Goal: Communication & Community: Answer question/provide support

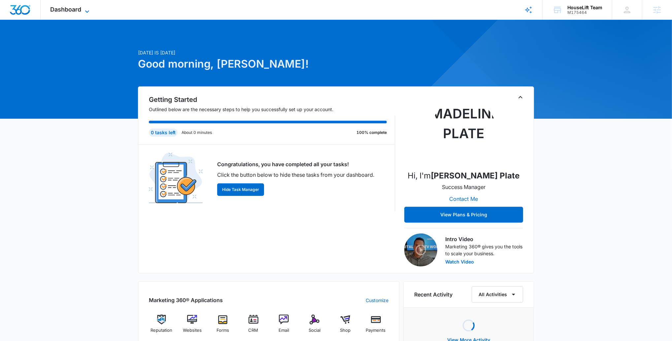
click at [87, 12] on icon at bounding box center [87, 12] width 8 height 8
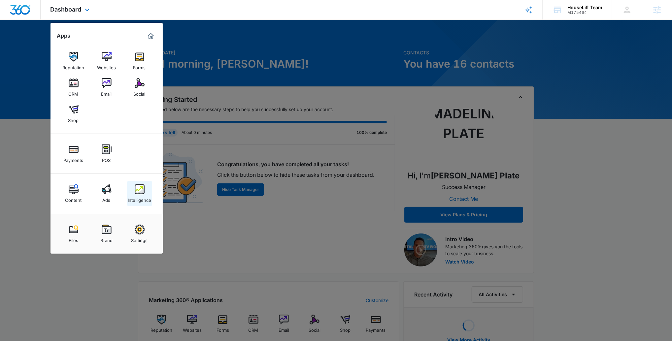
click at [133, 190] on link "Intelligence" at bounding box center [139, 193] width 25 height 25
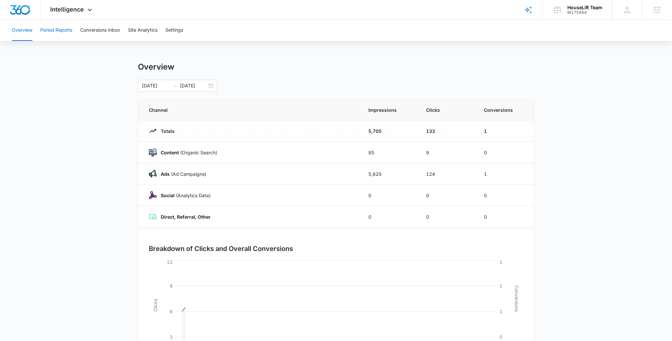
click at [72, 29] on button "Period Reports" at bounding box center [56, 30] width 32 height 21
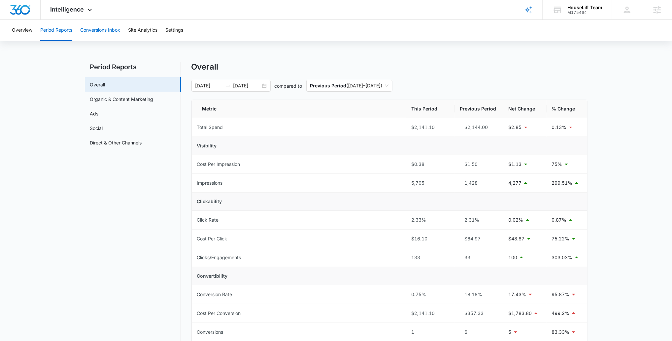
click at [94, 28] on button "Conversions Inbox" at bounding box center [100, 30] width 40 height 21
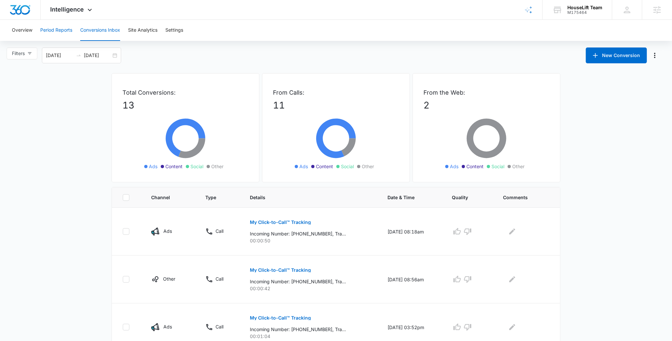
click at [58, 26] on button "Period Reports" at bounding box center [56, 30] width 32 height 21
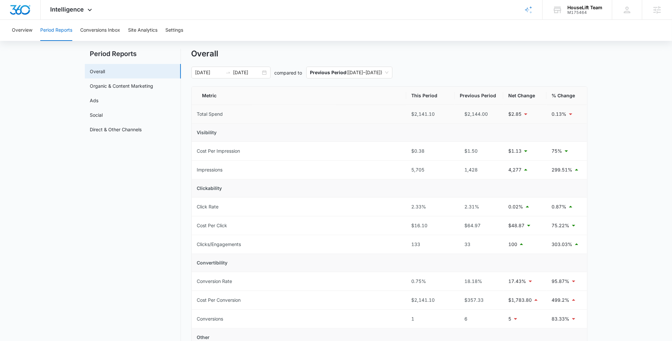
scroll to position [15, 0]
click at [99, 95] on link "Ads" at bounding box center [94, 98] width 9 height 7
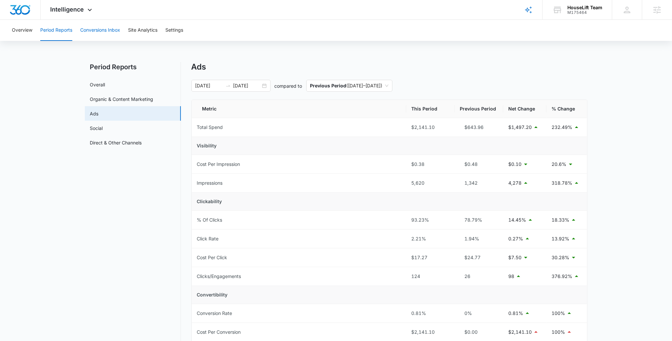
click at [94, 28] on button "Conversions Inbox" at bounding box center [100, 30] width 40 height 21
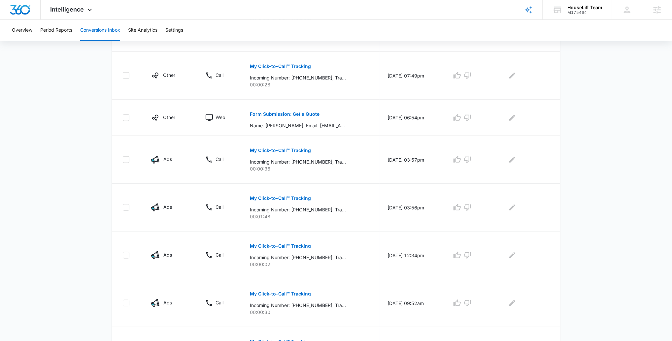
scroll to position [353, 0]
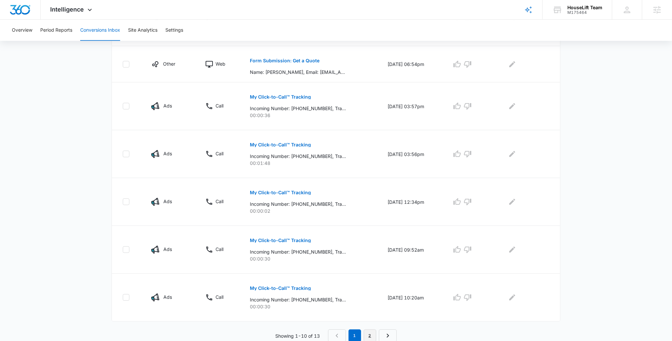
click at [370, 336] on link "2" at bounding box center [370, 336] width 13 height 13
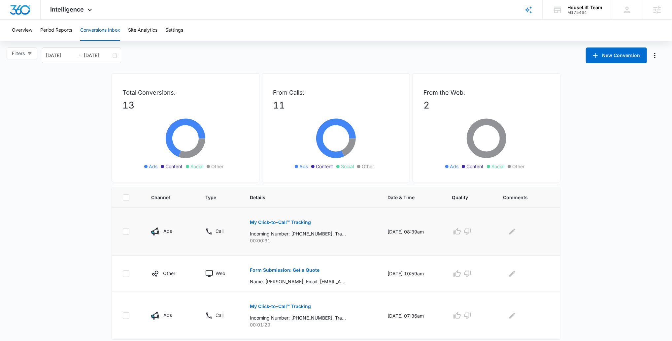
scroll to position [18, 0]
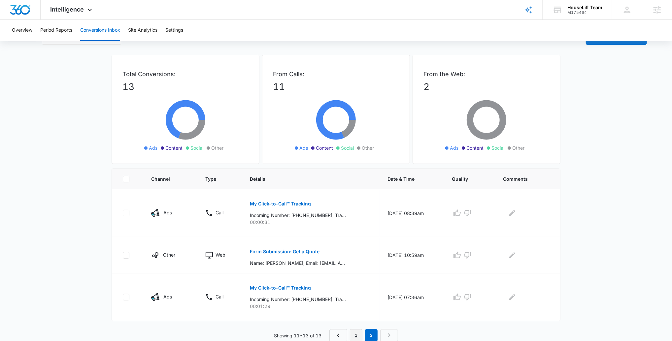
click at [361, 335] on link "1" at bounding box center [356, 335] width 13 height 13
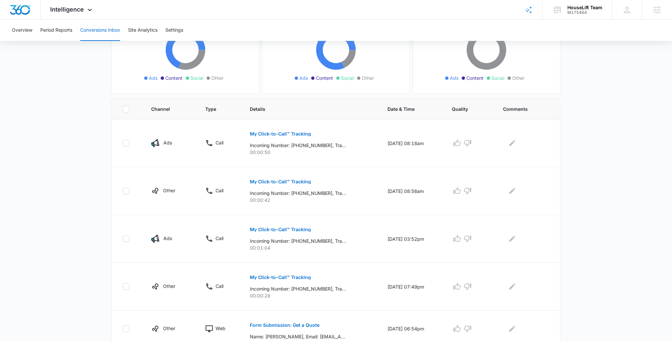
scroll to position [89, 0]
click at [70, 16] on div "Intelligence Apps Reputation Websites Forms CRM Email Social Shop Payments POS …" at bounding box center [72, 9] width 63 height 19
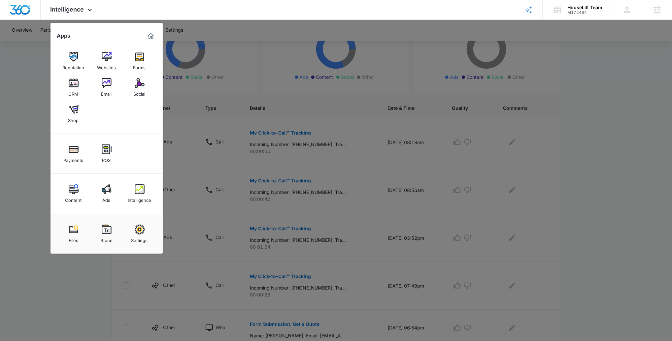
click at [109, 192] on img at bounding box center [107, 190] width 10 height 10
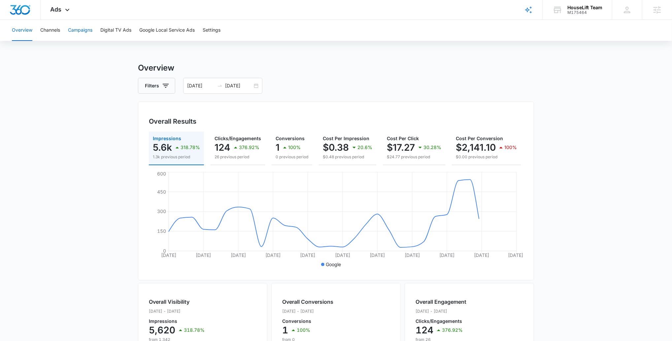
click at [81, 31] on button "Campaigns" at bounding box center [80, 30] width 24 height 21
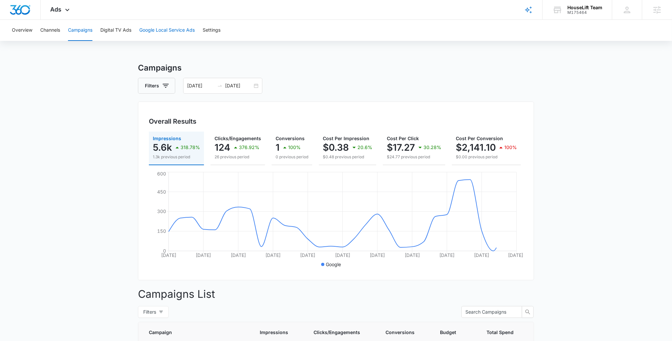
click at [177, 33] on button "Google Local Service Ads" at bounding box center [166, 30] width 55 height 21
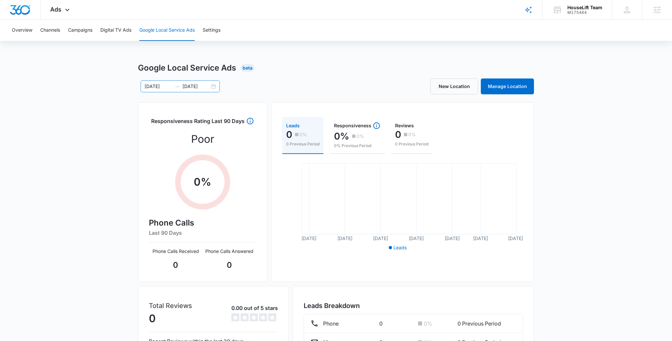
click at [185, 86] on input "[DATE]" at bounding box center [196, 86] width 27 height 7
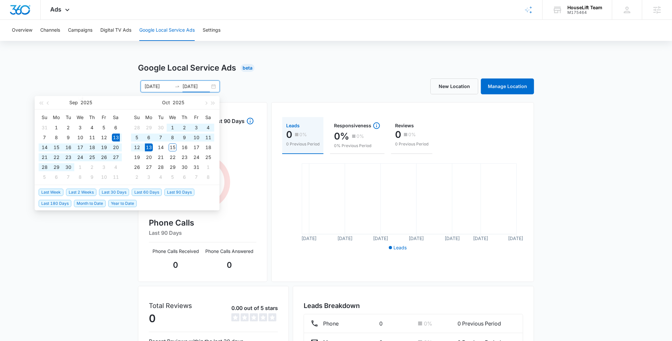
type input "[DATE]"
click at [114, 191] on span "Last 30 Days" at bounding box center [114, 192] width 30 height 7
type input "[DATE]"
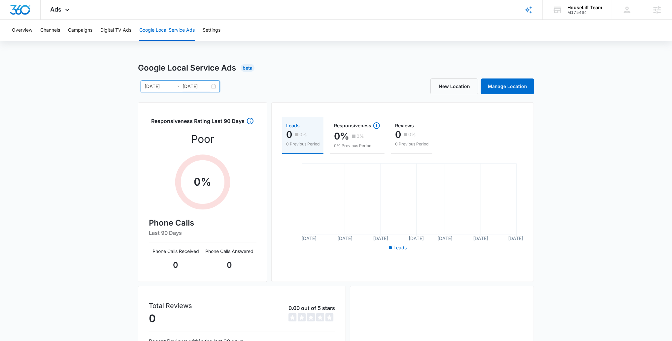
click at [610, 189] on div "Google Local Service Ads Beta [DATE] [DATE] [DATE] Su Mo Tu We Th Fr Sa 31 1 2 …" at bounding box center [336, 248] width 672 height 373
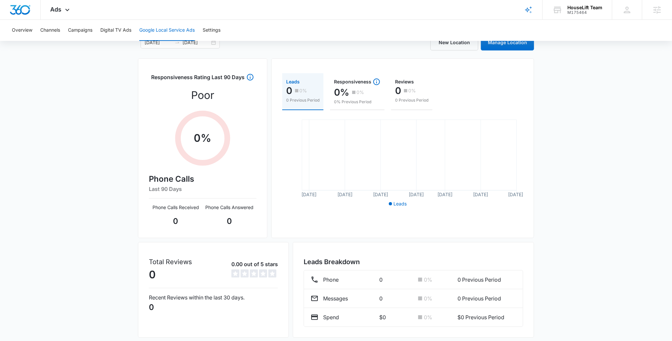
scroll to position [48, 0]
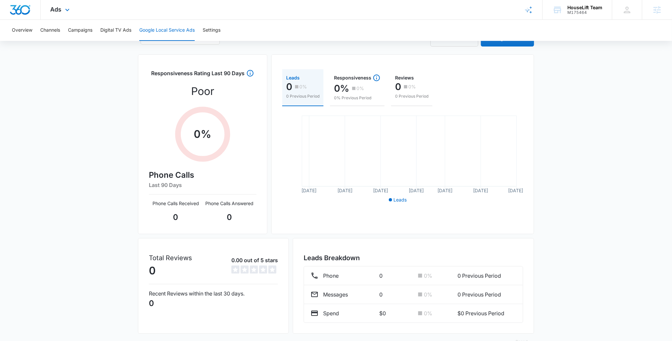
click at [57, 17] on div "Ads Apps Reputation Websites Forms CRM Email Social Shop Payments POS Content A…" at bounding box center [61, 9] width 41 height 19
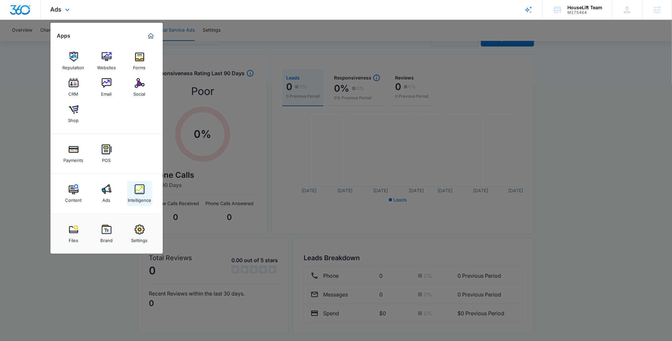
click at [135, 193] on img at bounding box center [140, 190] width 10 height 10
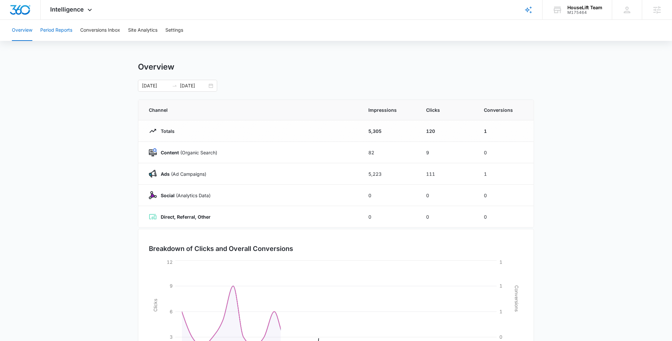
click at [57, 26] on button "Period Reports" at bounding box center [56, 30] width 32 height 21
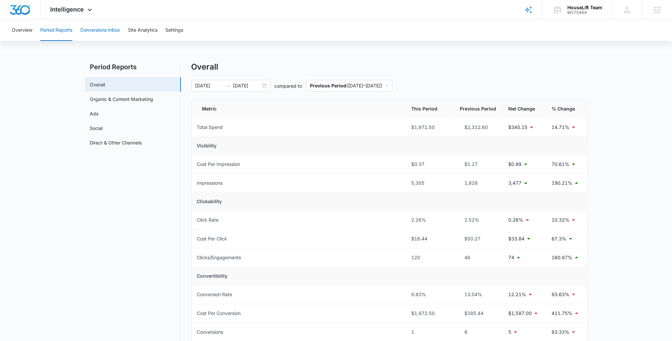
click at [114, 30] on button "Conversions Inbox" at bounding box center [100, 30] width 40 height 21
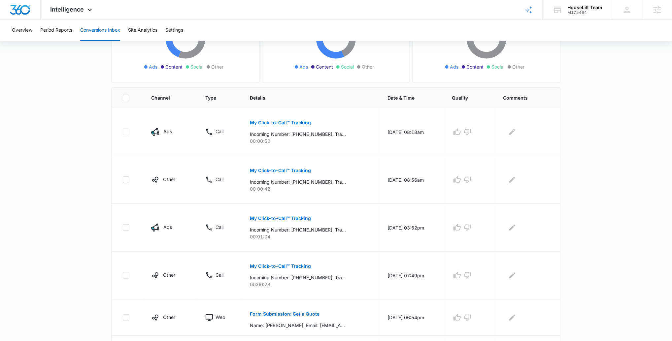
scroll to position [101, 0]
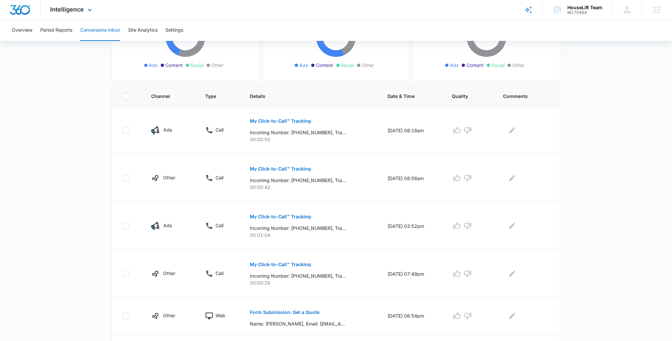
click at [74, 18] on div "Intelligence Apps Reputation Websites Forms CRM Email Social Shop Payments POS …" at bounding box center [72, 9] width 63 height 19
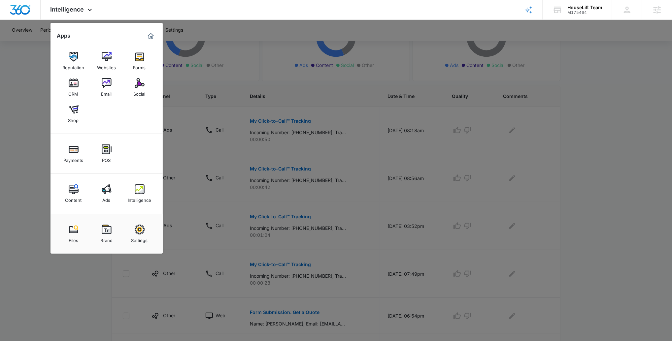
click at [106, 203] on link "Ads" at bounding box center [106, 193] width 25 height 25
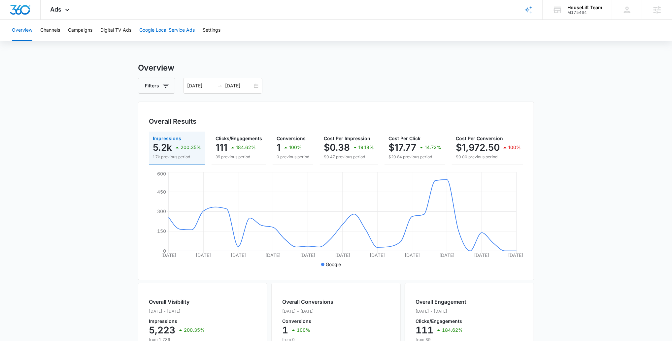
click at [152, 28] on button "Google Local Service Ads" at bounding box center [166, 30] width 55 height 21
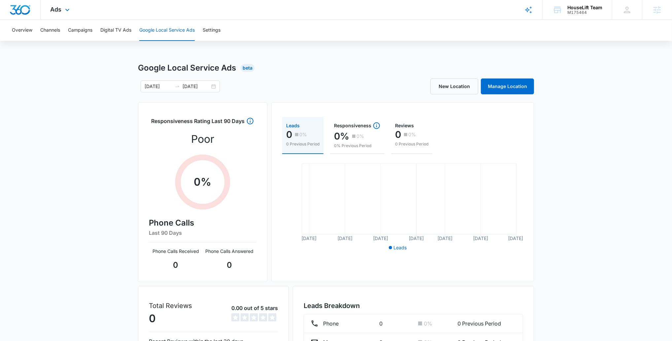
click at [78, 14] on div "Ads Apps Reputation Websites Forms CRM Email Social Shop Payments POS Content A…" at bounding box center [61, 9] width 41 height 19
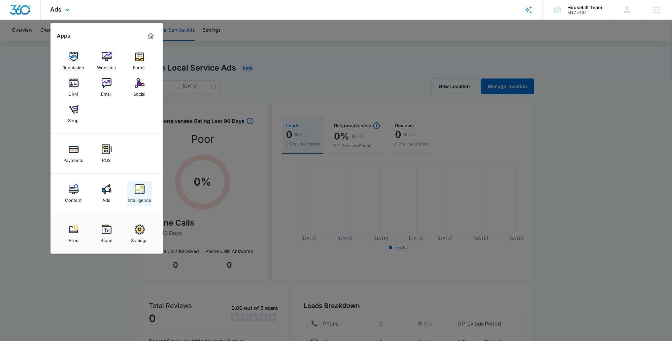
click at [138, 197] on div "Intelligence" at bounding box center [139, 198] width 23 height 9
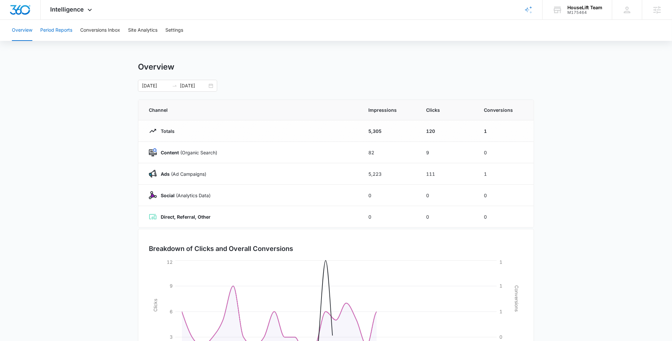
click at [64, 25] on button "Period Reports" at bounding box center [56, 30] width 32 height 21
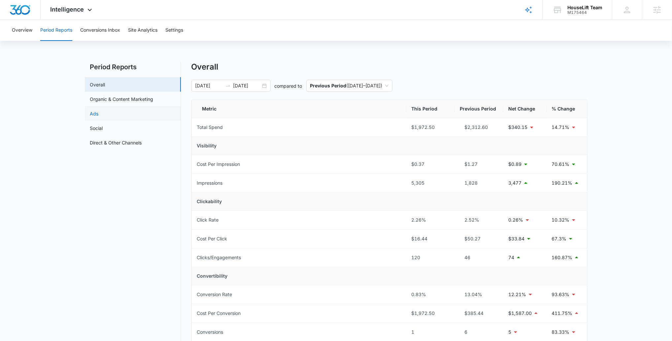
click at [99, 117] on link "Ads" at bounding box center [94, 113] width 9 height 7
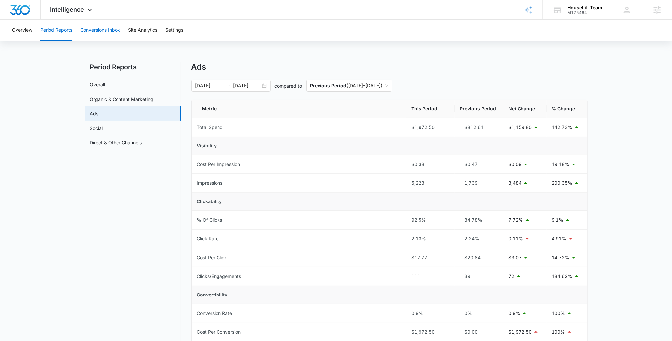
click at [96, 33] on button "Conversions Inbox" at bounding box center [100, 30] width 40 height 21
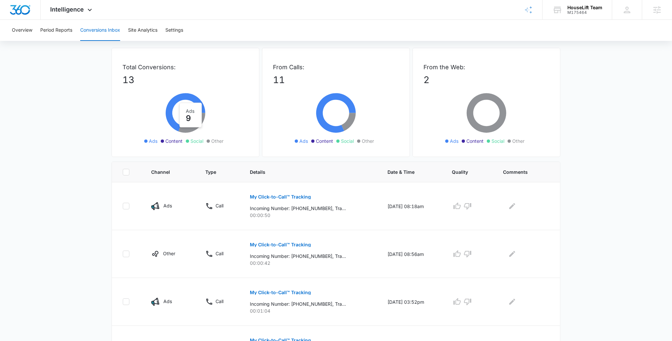
scroll to position [22, 0]
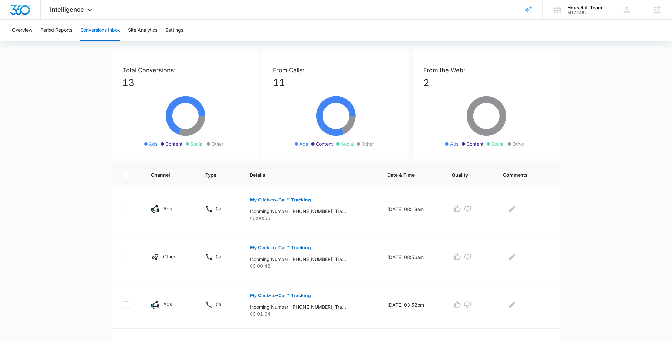
click at [75, 35] on div "Overview Period Reports Conversions Inbox Site Analytics Settings" at bounding box center [336, 30] width 656 height 21
click at [64, 25] on button "Period Reports" at bounding box center [56, 30] width 32 height 21
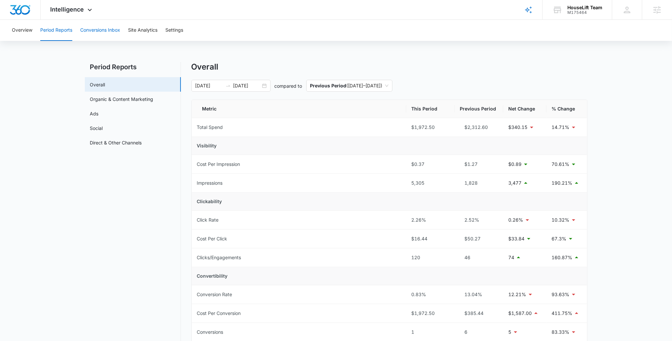
click at [97, 31] on button "Conversions Inbox" at bounding box center [100, 30] width 40 height 21
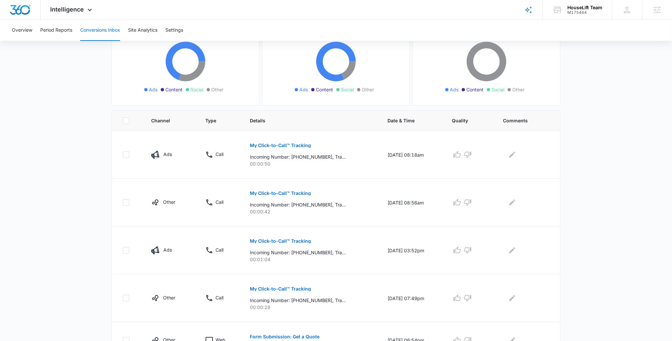
scroll to position [77, 0]
click at [284, 141] on button "My Click-to-Call™ Tracking" at bounding box center [280, 145] width 61 height 16
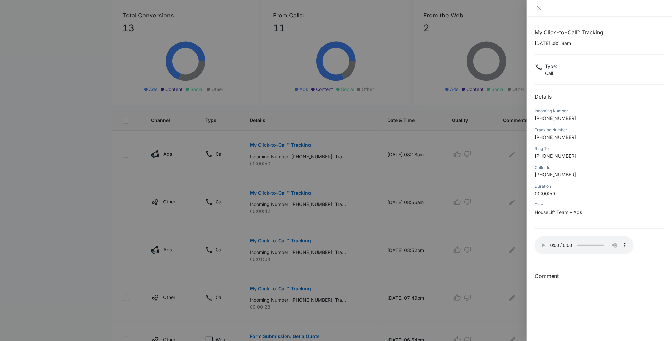
click at [434, 189] on div at bounding box center [336, 170] width 672 height 341
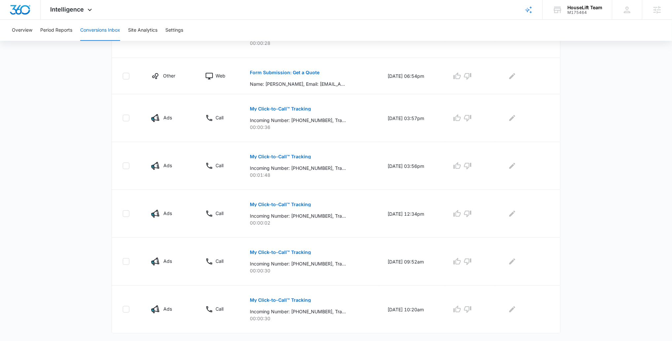
scroll to position [353, 0]
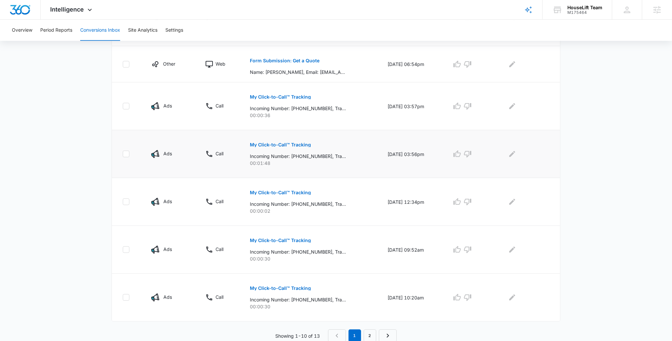
click at [267, 138] on button "My Click-to-Call™ Tracking" at bounding box center [280, 145] width 61 height 16
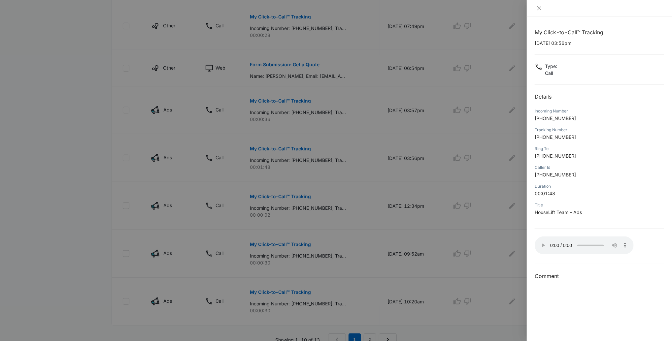
scroll to position [348, 0]
click at [458, 249] on div at bounding box center [336, 170] width 672 height 341
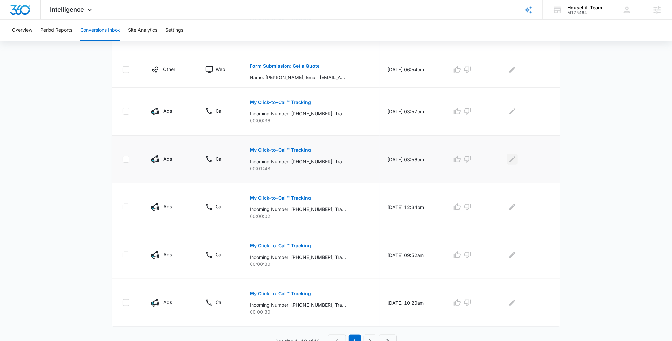
click at [516, 158] on icon "Edit Comments" at bounding box center [512, 159] width 8 height 8
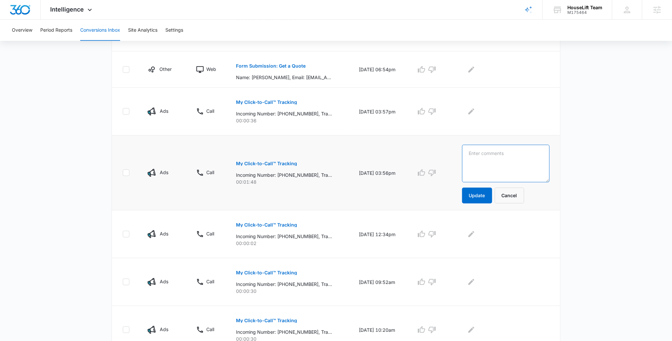
click at [517, 158] on textarea at bounding box center [505, 164] width 87 height 38
type textarea "plano glass & shower?"
click at [488, 195] on button "Update" at bounding box center [477, 196] width 30 height 16
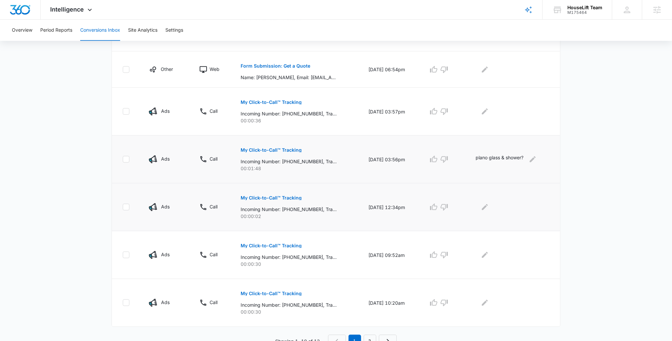
click at [490, 197] on td at bounding box center [514, 208] width 92 height 48
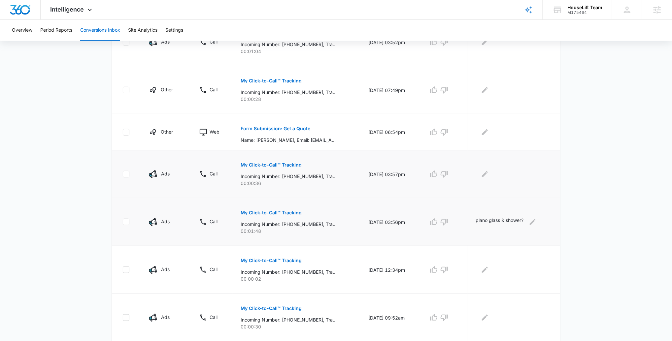
scroll to position [285, 0]
click at [246, 171] on button "My Click-to-Call™ Tracking" at bounding box center [271, 165] width 61 height 16
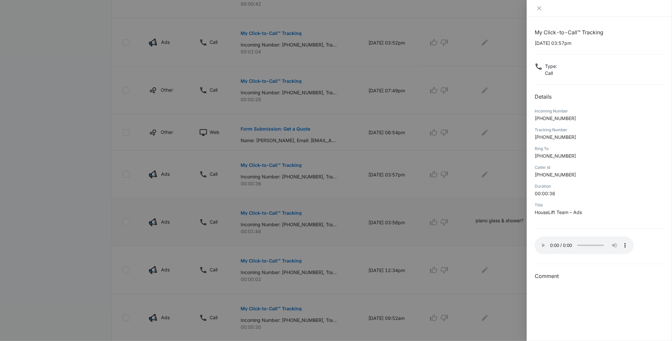
click at [498, 246] on div at bounding box center [336, 170] width 672 height 341
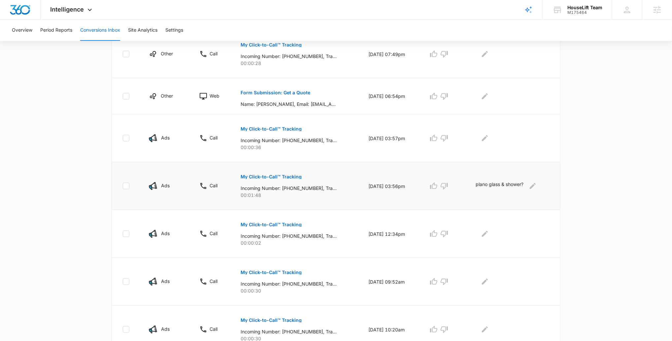
scroll to position [353, 0]
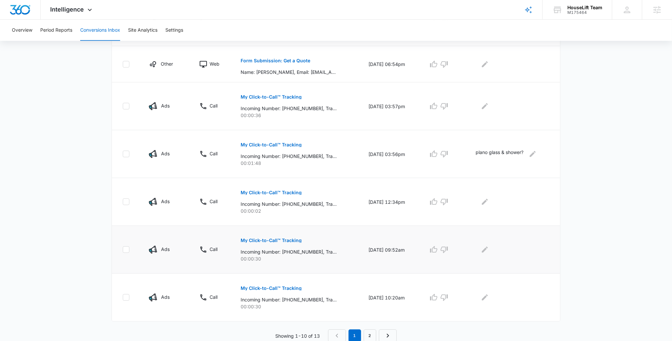
click at [268, 243] on button "My Click-to-Call™ Tracking" at bounding box center [271, 241] width 61 height 16
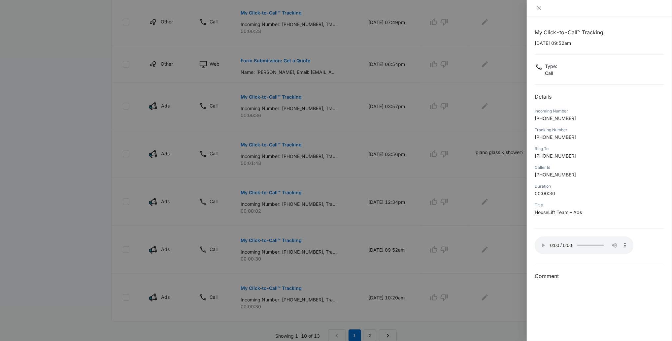
click at [493, 240] on div at bounding box center [336, 170] width 672 height 341
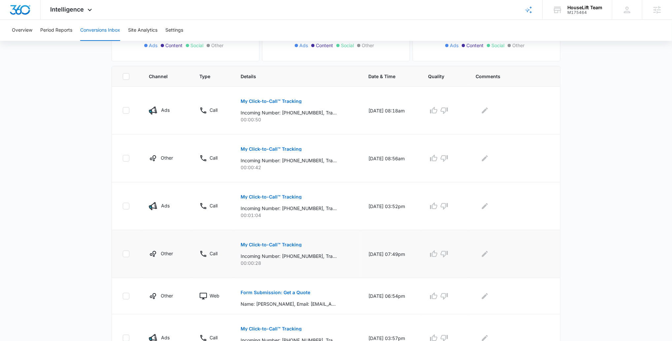
scroll to position [122, 0]
click at [289, 291] on p "Form Submission: Get a Quote" at bounding box center [276, 291] width 70 height 5
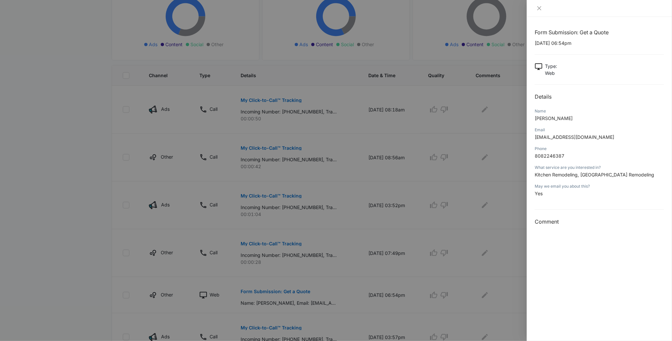
click at [319, 261] on div at bounding box center [336, 170] width 672 height 341
